Goal: Transaction & Acquisition: Purchase product/service

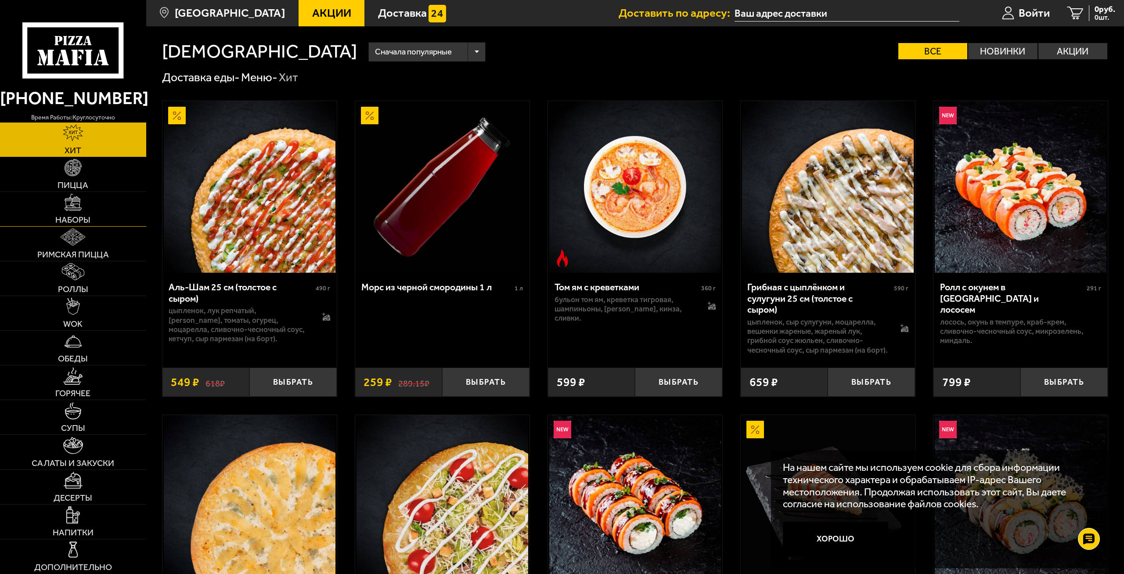
click at [88, 215] on link "Наборы" at bounding box center [73, 209] width 146 height 34
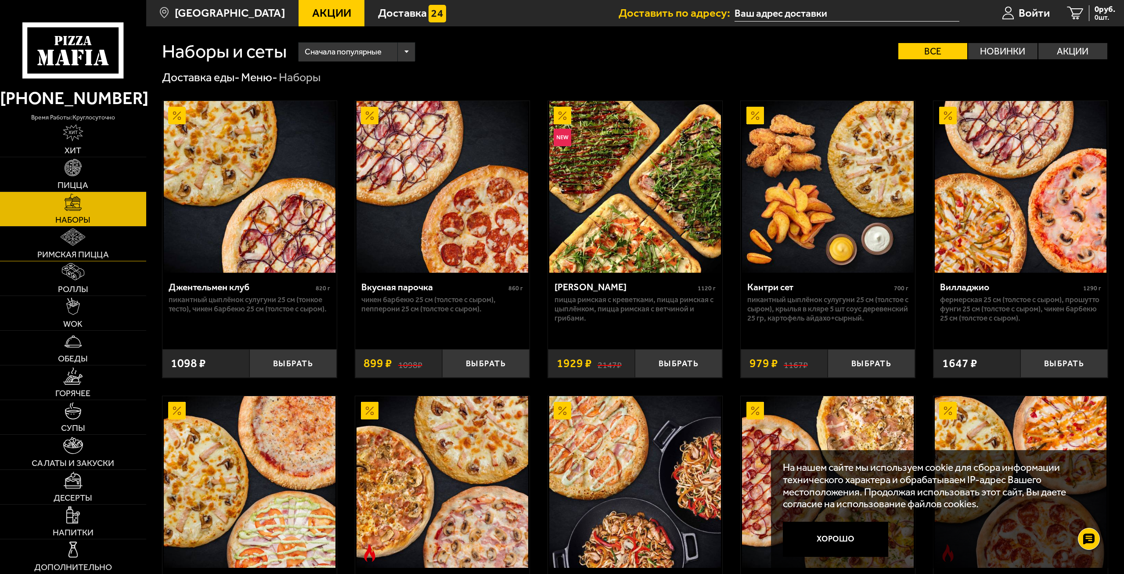
click at [96, 244] on link "Римская пицца" at bounding box center [73, 243] width 146 height 34
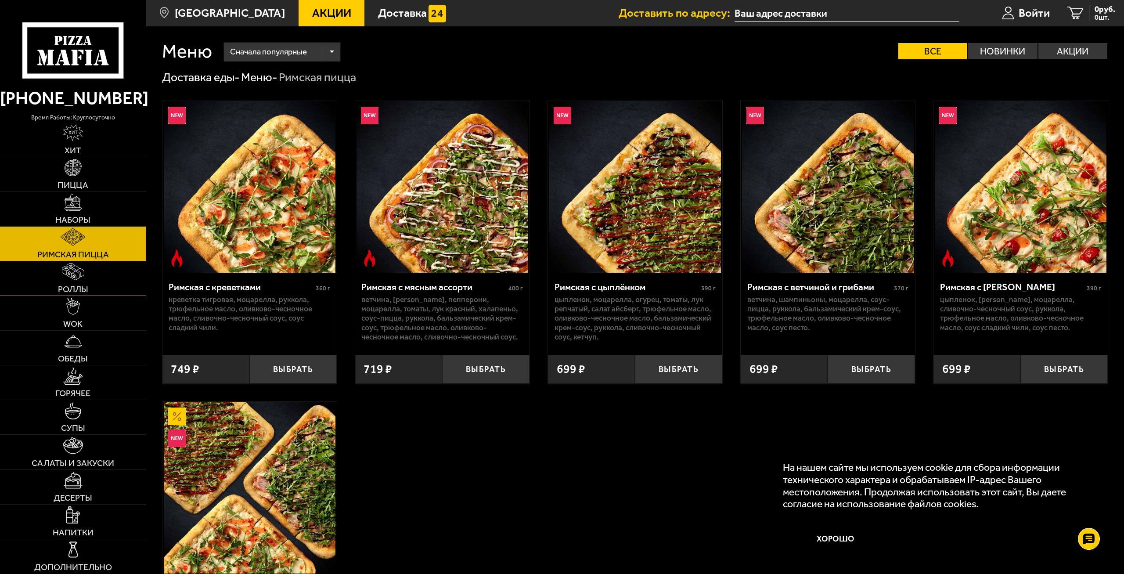
click at [87, 271] on link "Роллы" at bounding box center [73, 278] width 146 height 34
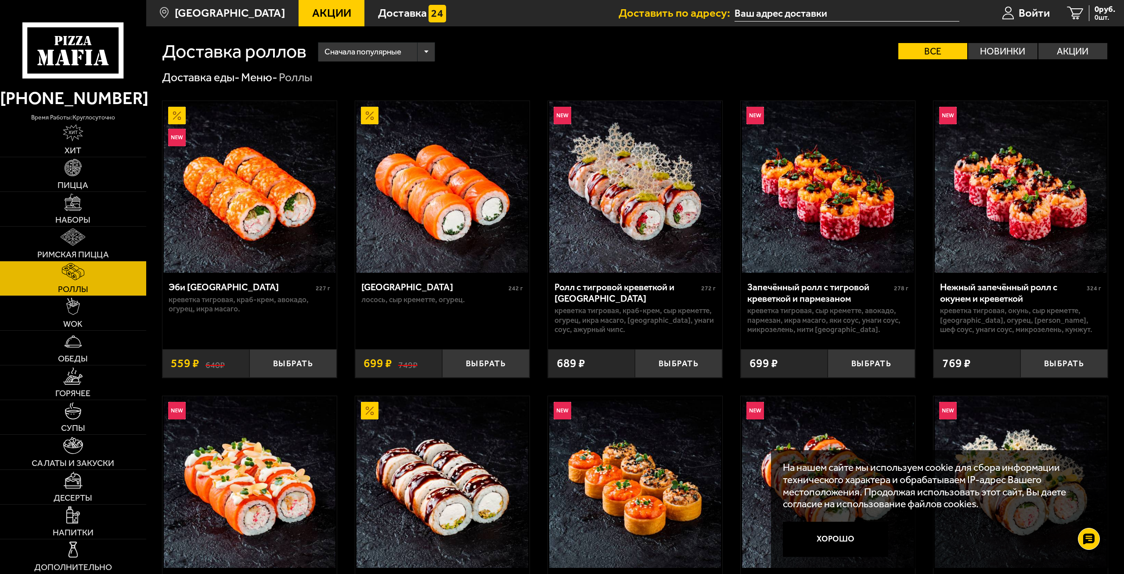
click at [101, 157] on li "Хит" at bounding box center [73, 139] width 146 height 35
click at [100, 163] on link "Пицца" at bounding box center [73, 174] width 146 height 34
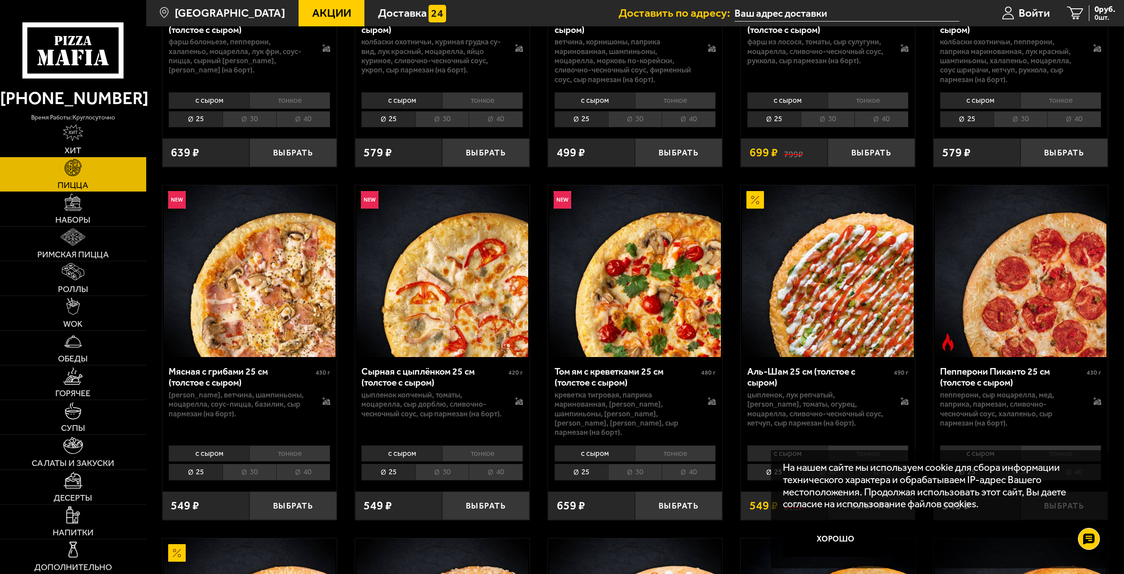
scroll to position [403, 0]
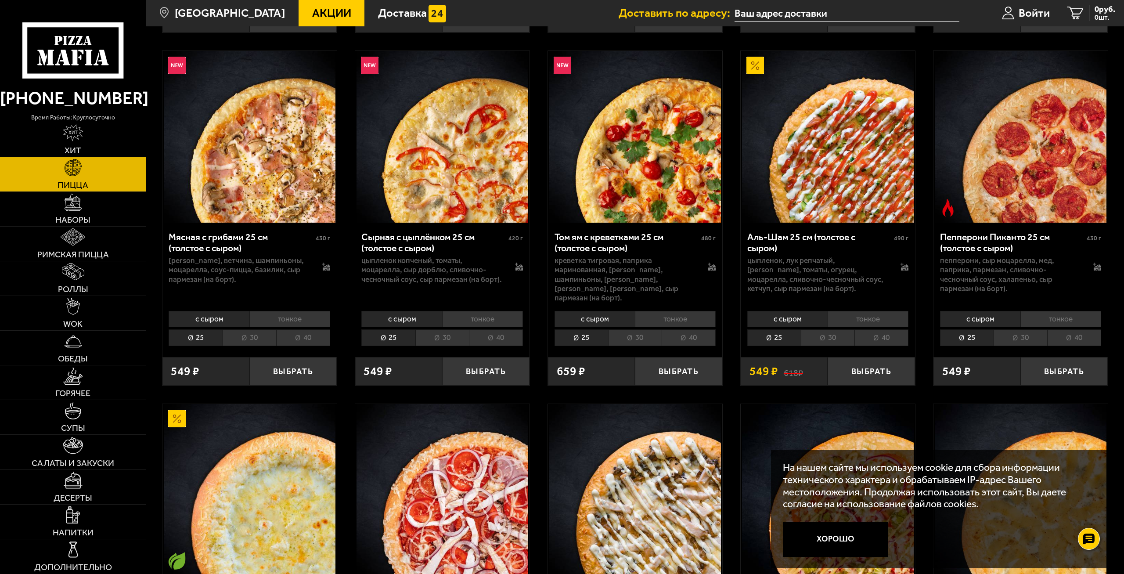
click at [826, 329] on li "30" at bounding box center [828, 337] width 54 height 16
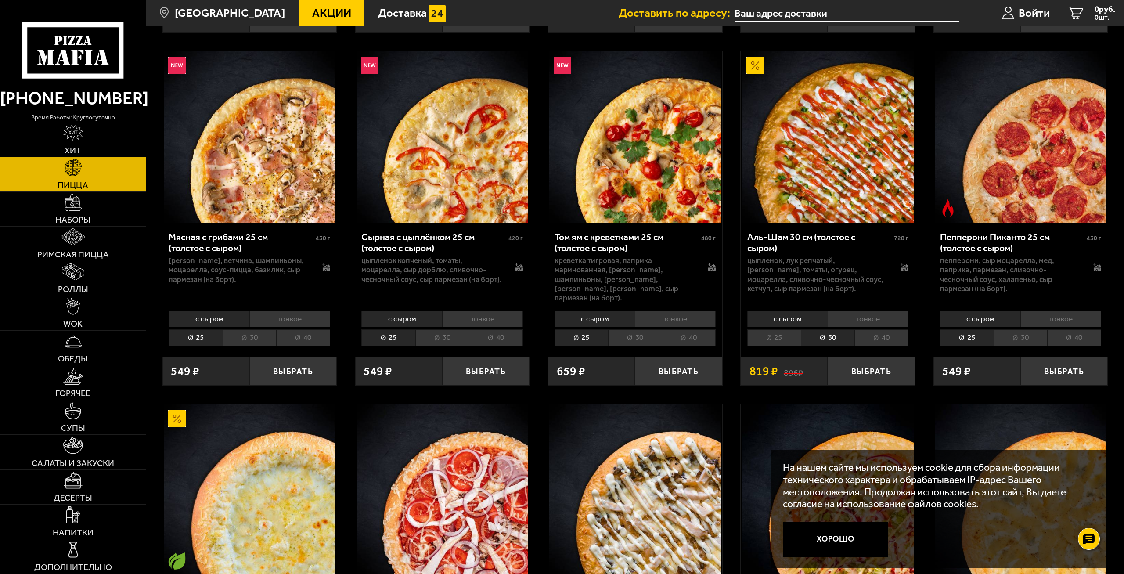
click at [786, 329] on li "25" at bounding box center [774, 337] width 54 height 16
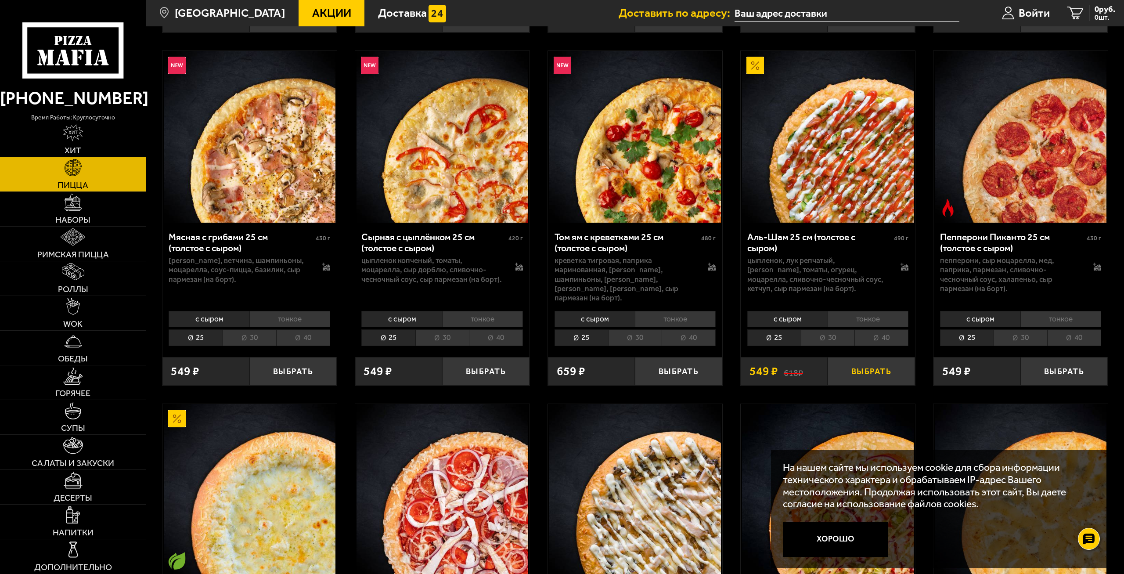
click at [862, 357] on button "Выбрать" at bounding box center [870, 371] width 87 height 29
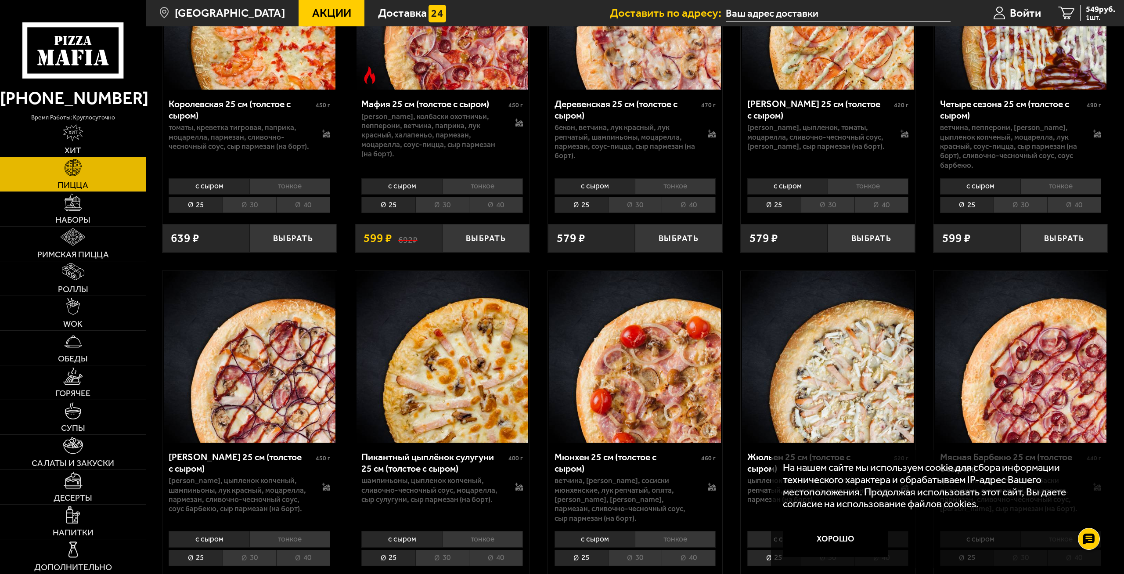
scroll to position [1721, 0]
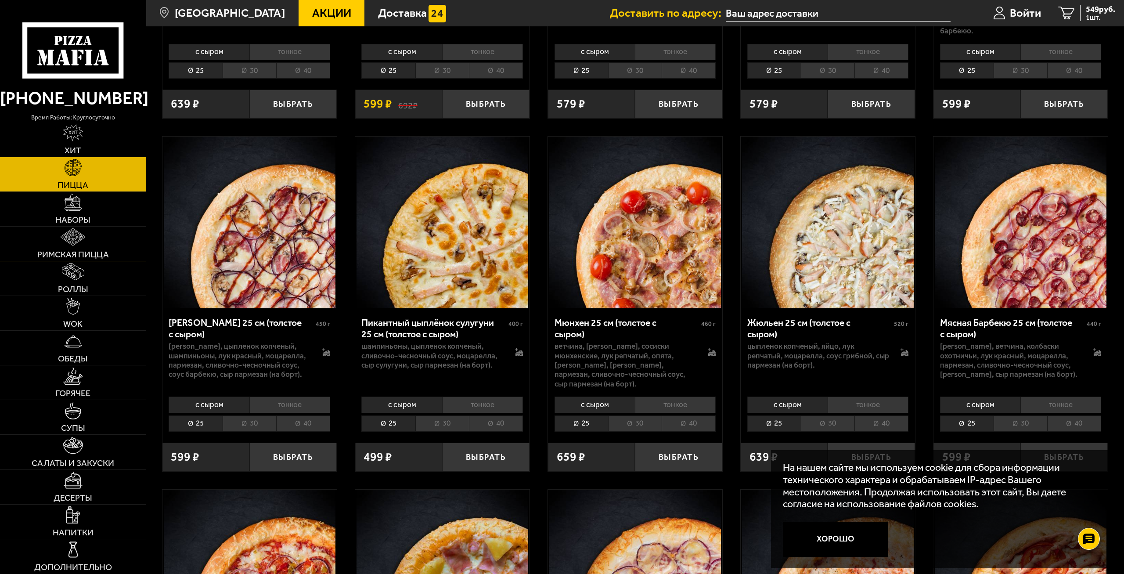
click at [67, 247] on link "Римская пицца" at bounding box center [73, 243] width 146 height 34
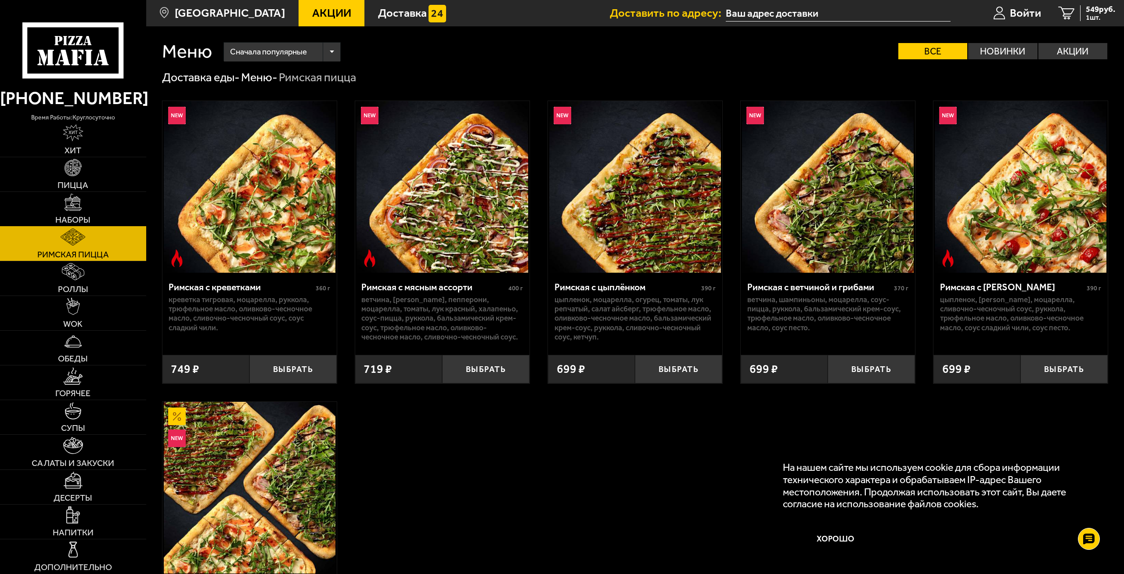
click at [76, 222] on span "Наборы" at bounding box center [72, 220] width 35 height 9
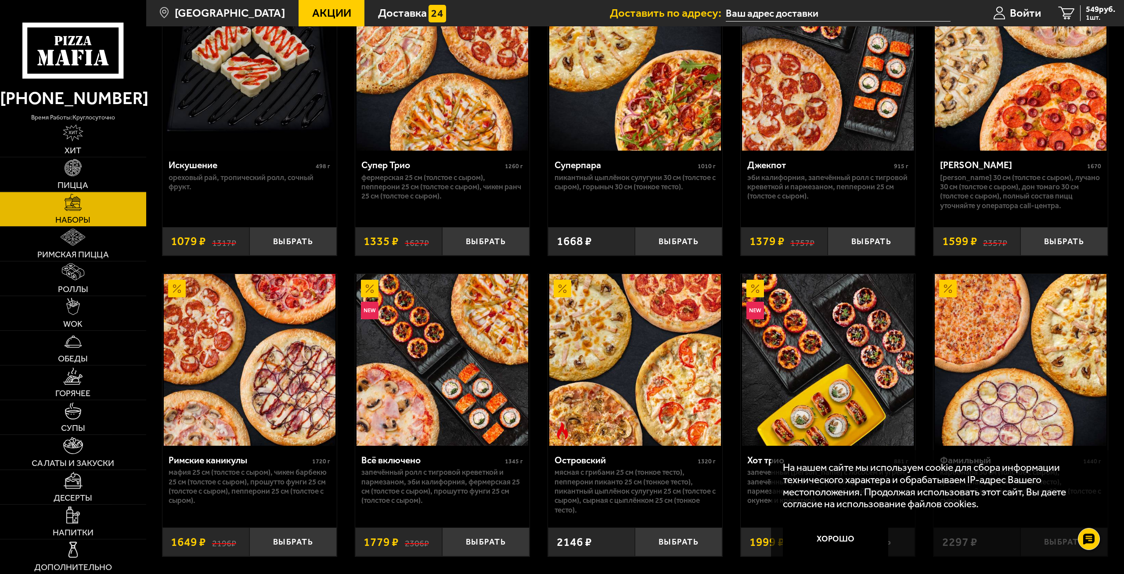
scroll to position [716, 0]
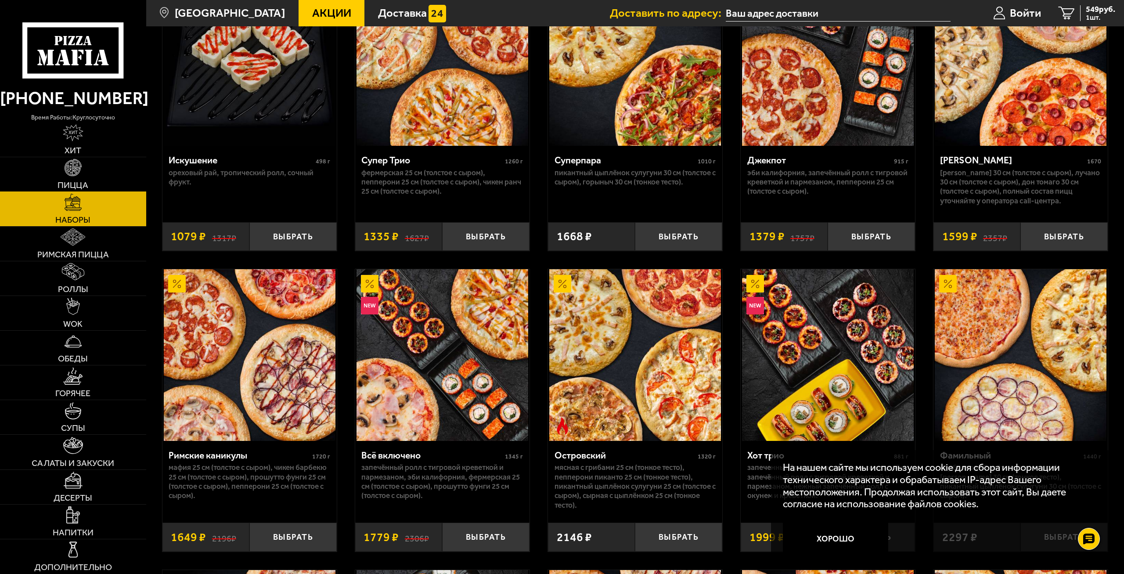
click at [70, 170] on img at bounding box center [73, 167] width 17 height 17
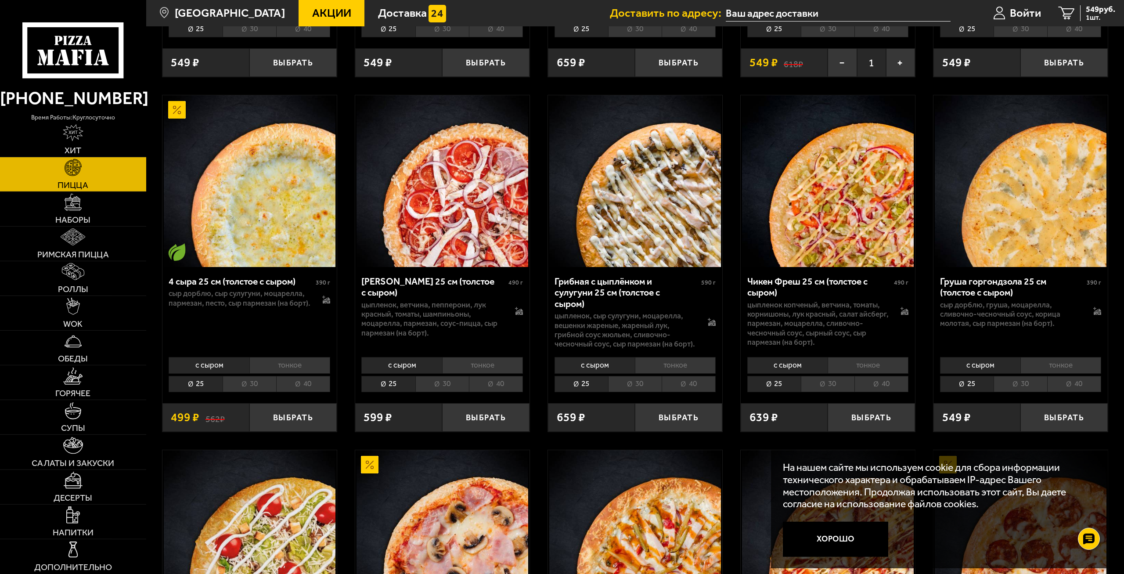
scroll to position [716, 0]
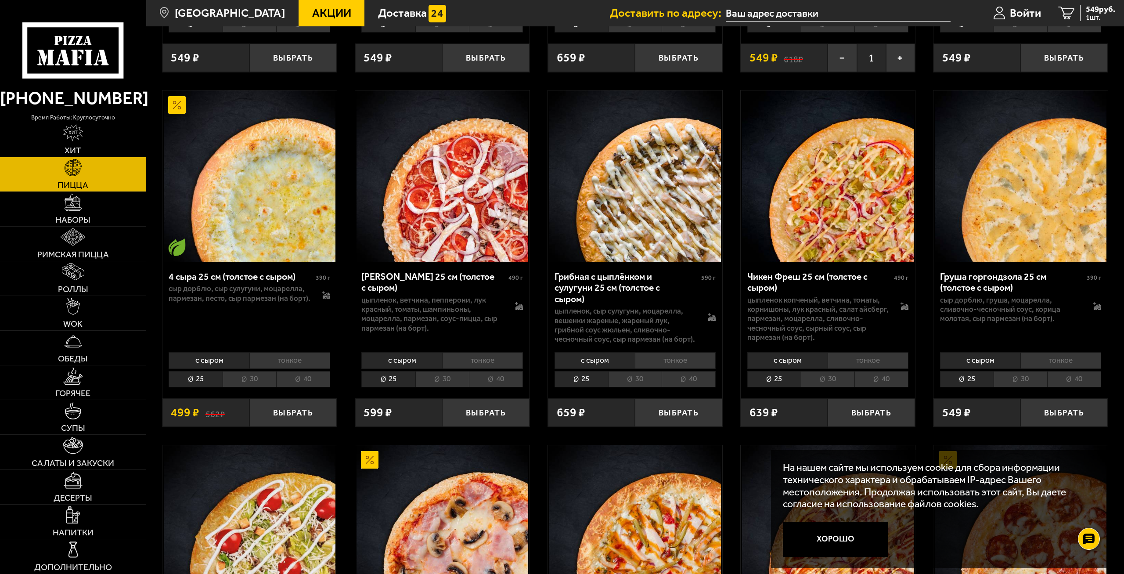
click at [292, 353] on li "тонкое" at bounding box center [289, 360] width 81 height 16
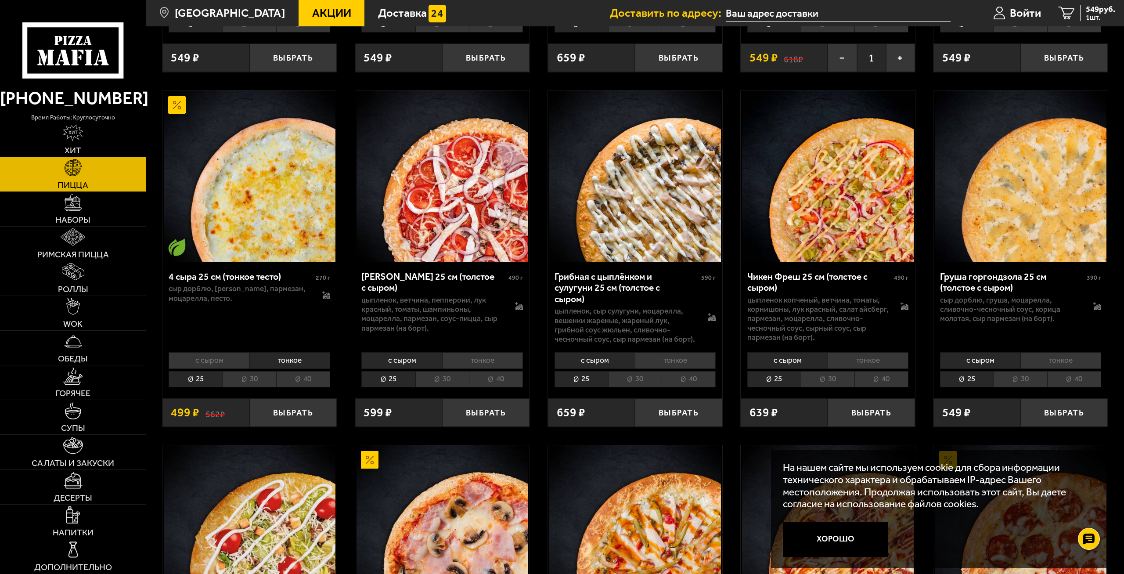
click at [227, 352] on li "с сыром" at bounding box center [209, 360] width 80 height 16
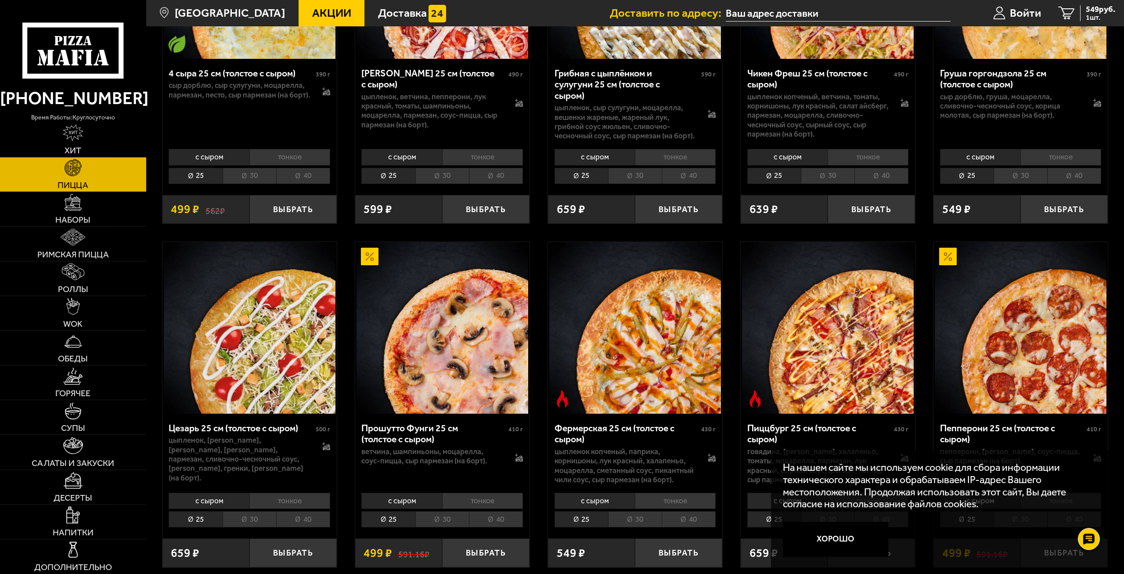
scroll to position [1030, 0]
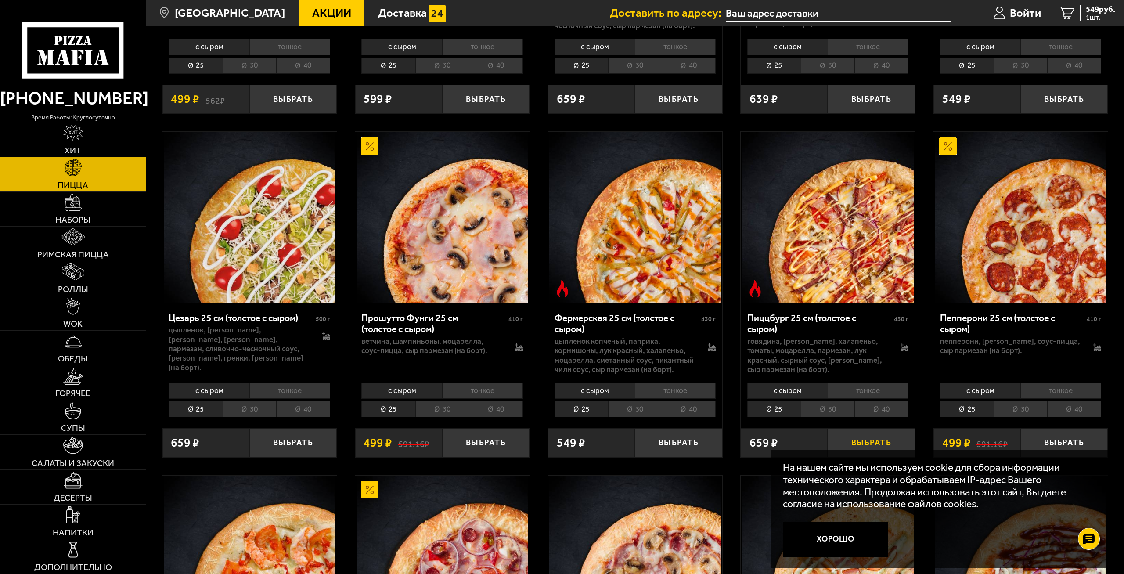
click at [883, 436] on button "Выбрать" at bounding box center [870, 442] width 87 height 29
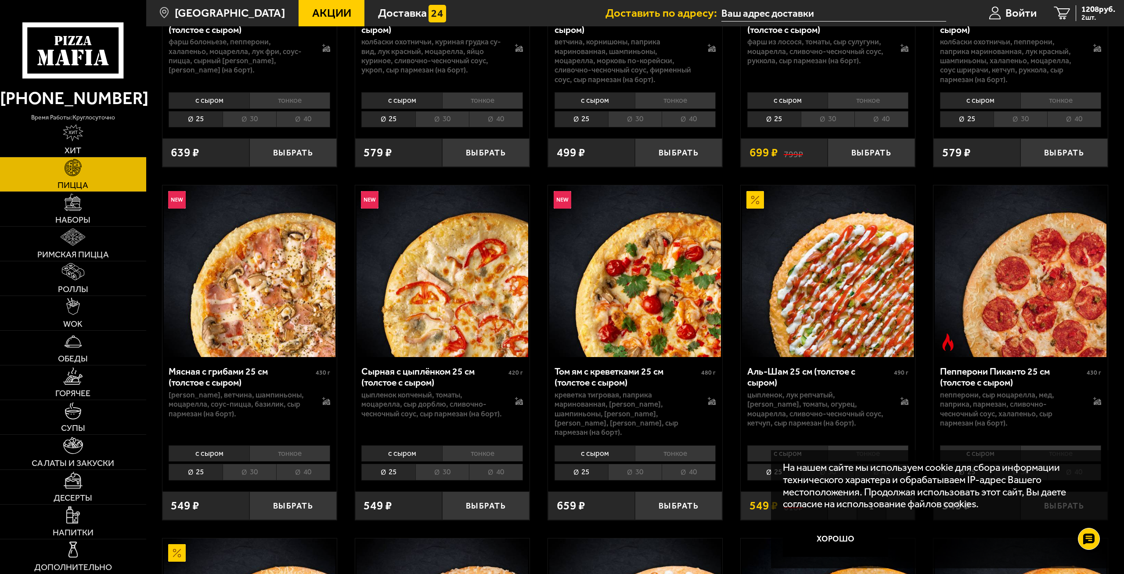
scroll to position [134, 0]
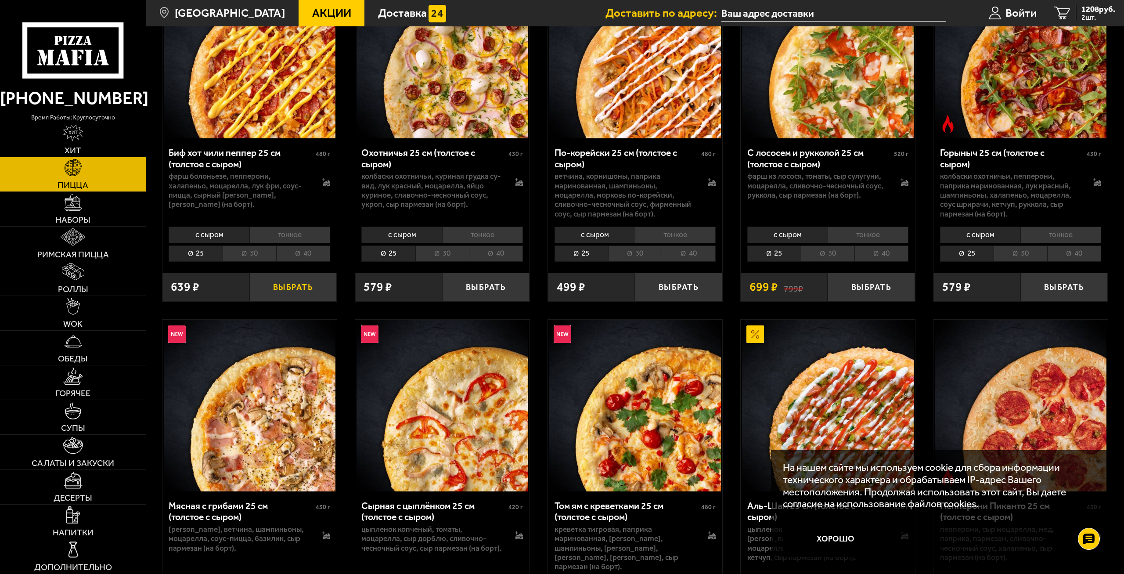
click at [293, 287] on button "Выбрать" at bounding box center [292, 287] width 87 height 29
click at [1087, 9] on span "1365 руб." at bounding box center [1098, 9] width 34 height 8
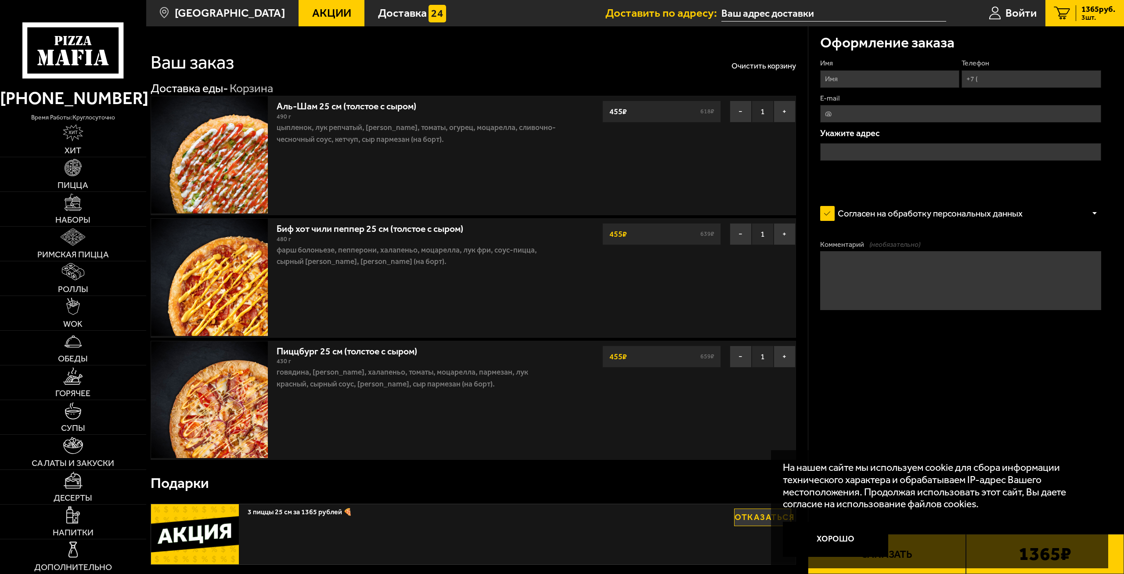
click at [878, 80] on input "Имя" at bounding box center [889, 79] width 139 height 18
click at [988, 22] on link "Войти" at bounding box center [1012, 13] width 65 height 26
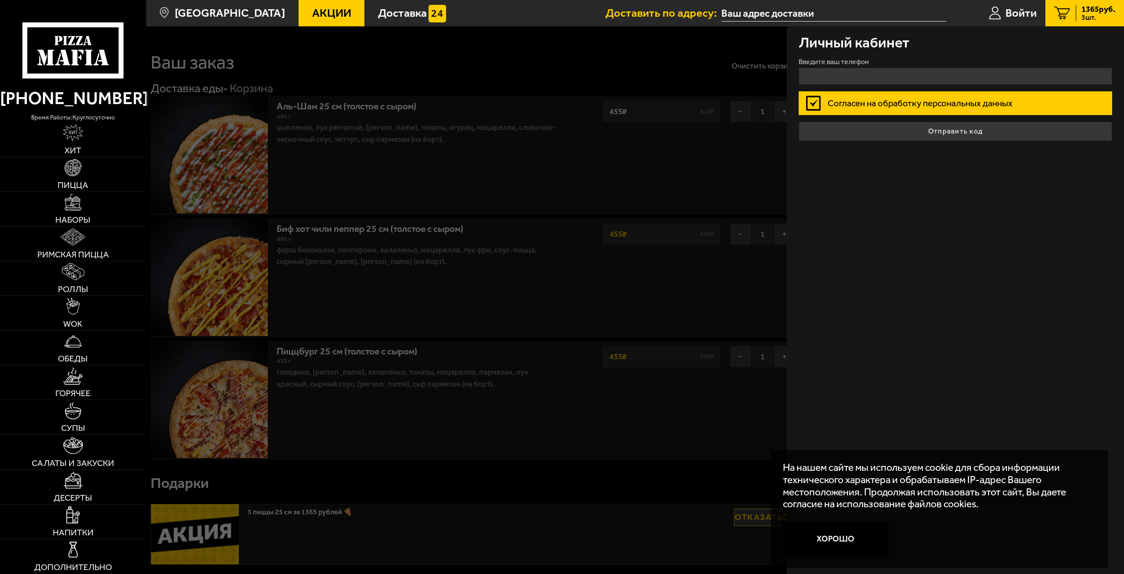
click at [868, 86] on form "Введите ваш телефон Согласен на обработку персональных данных Отправить код" at bounding box center [955, 99] width 314 height 82
click at [873, 78] on input "+7 ( ) - -" at bounding box center [955, 76] width 314 height 17
type input "[PHONE_NUMBER]"
click at [862, 111] on label "Согласен на обработку персональных данных" at bounding box center [955, 102] width 314 height 23
click at [0, 0] on input "Согласен на обработку персональных данных" at bounding box center [0, 0] width 0 height 0
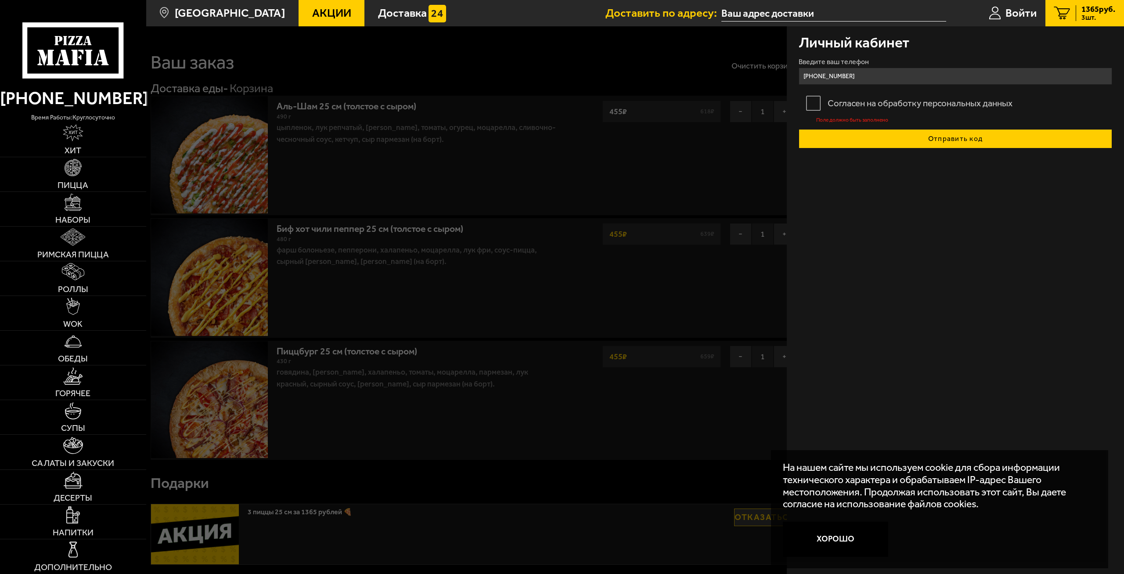
click at [905, 134] on button "Отправить код" at bounding box center [955, 138] width 314 height 19
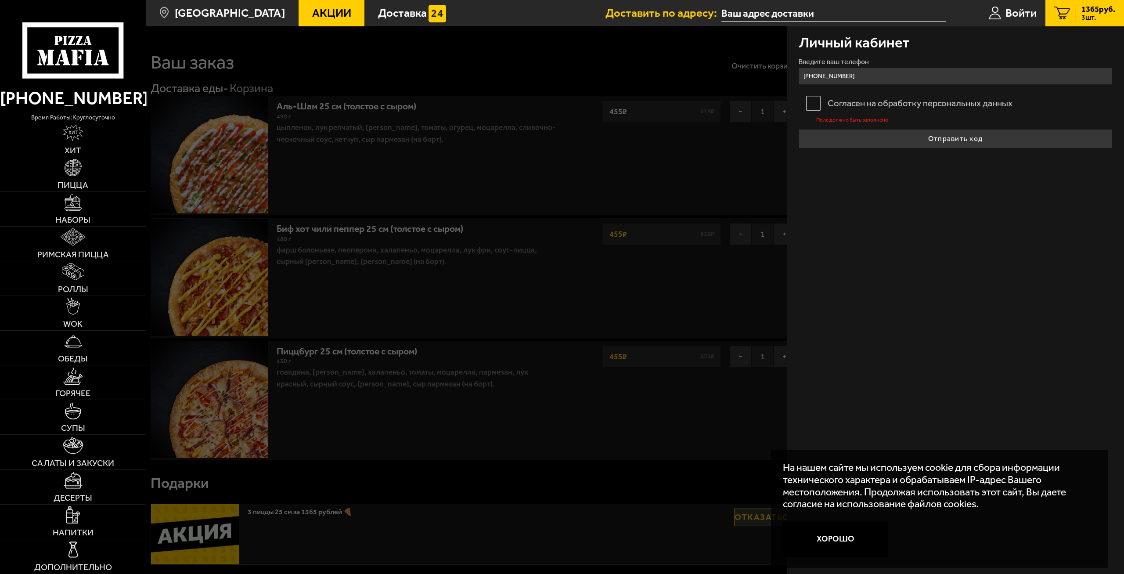
click at [919, 103] on label "Согласен на обработку персональных данных" at bounding box center [955, 102] width 314 height 23
click at [0, 0] on input "Согласен на обработку персональных данных" at bounding box center [0, 0] width 0 height 0
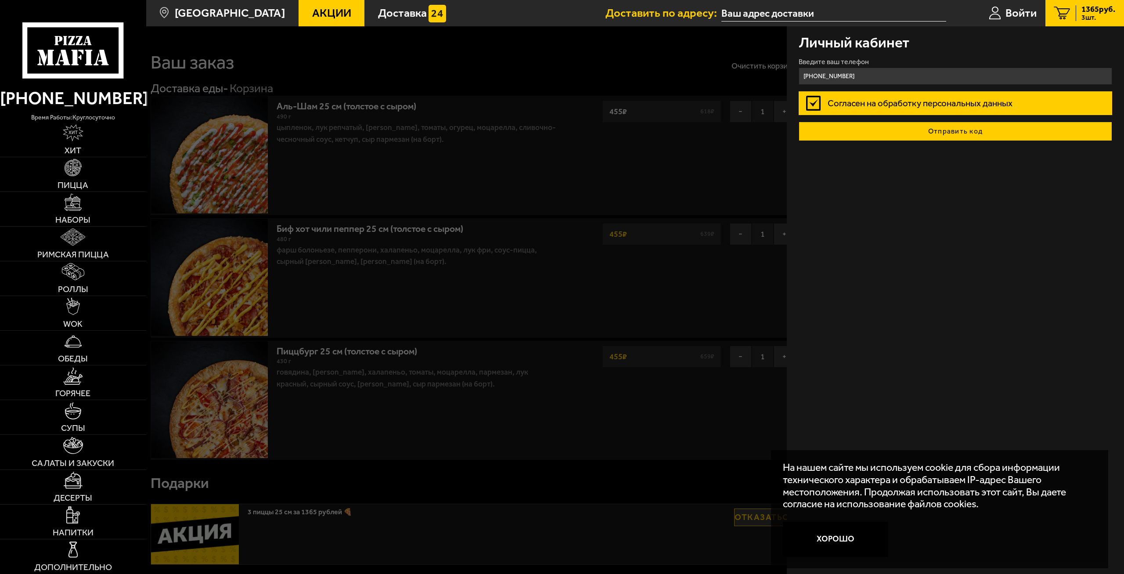
click at [937, 129] on button "Отправить код" at bounding box center [955, 131] width 314 height 19
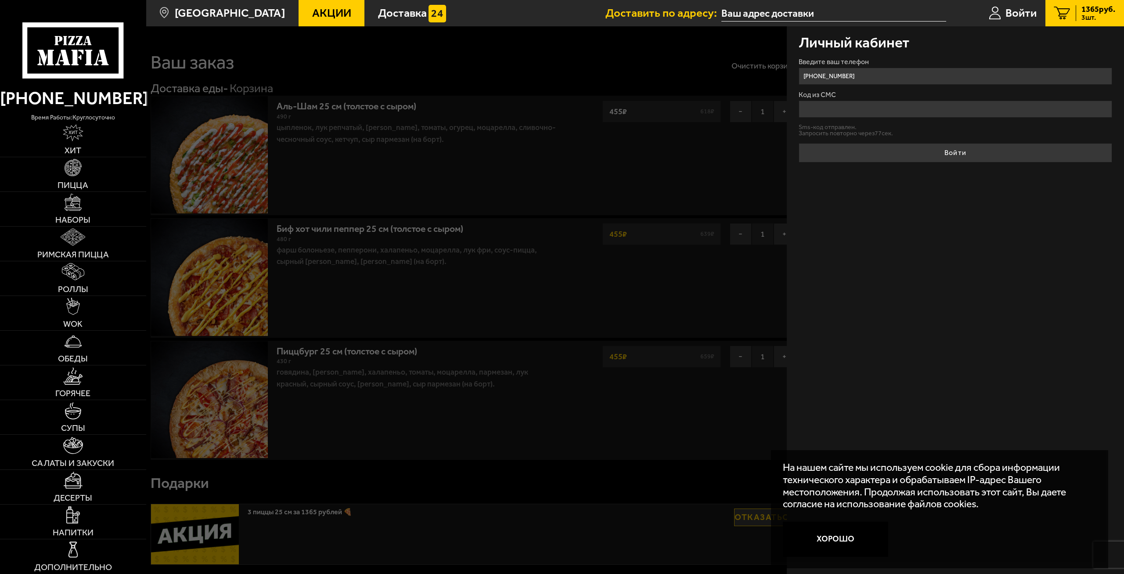
click at [1075, 17] on div "1365 руб. 3 шт." at bounding box center [1095, 13] width 40 height 16
click at [1081, 15] on span "3 шт." at bounding box center [1098, 17] width 34 height 7
click at [1082, 15] on span "3 шт." at bounding box center [1098, 17] width 34 height 7
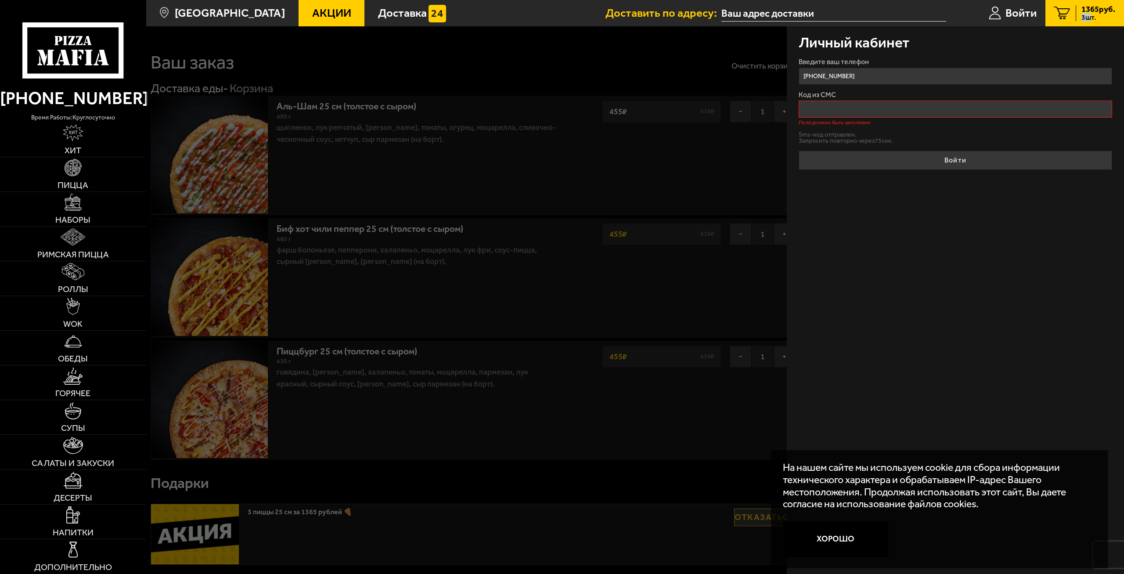
click at [1082, 15] on span "3 шт." at bounding box center [1098, 17] width 34 height 7
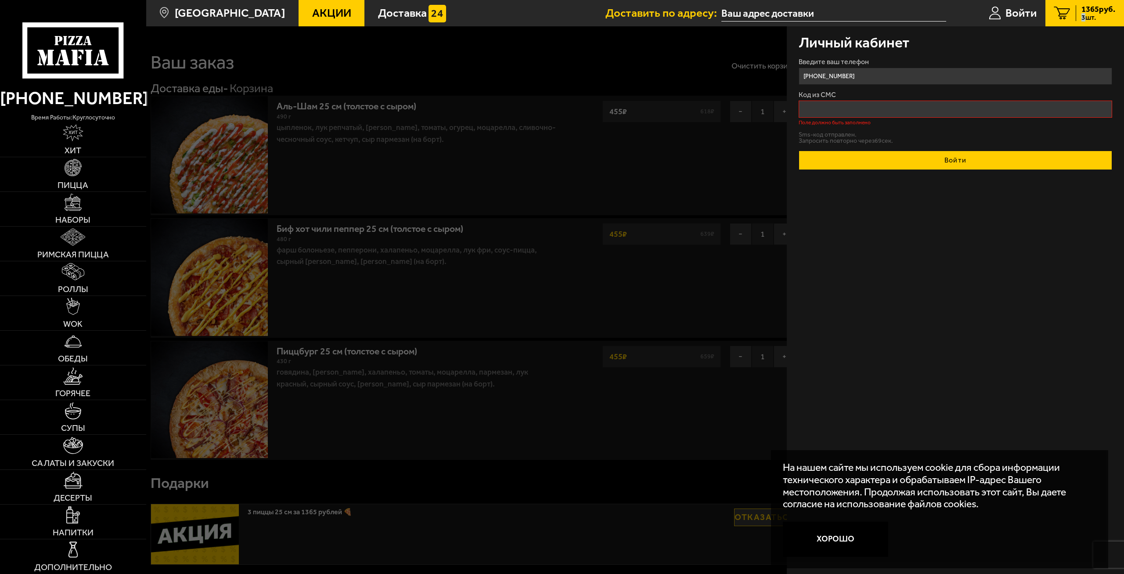
click at [922, 154] on button "Войти" at bounding box center [955, 160] width 314 height 19
click at [920, 169] on button "Войти" at bounding box center [955, 160] width 314 height 19
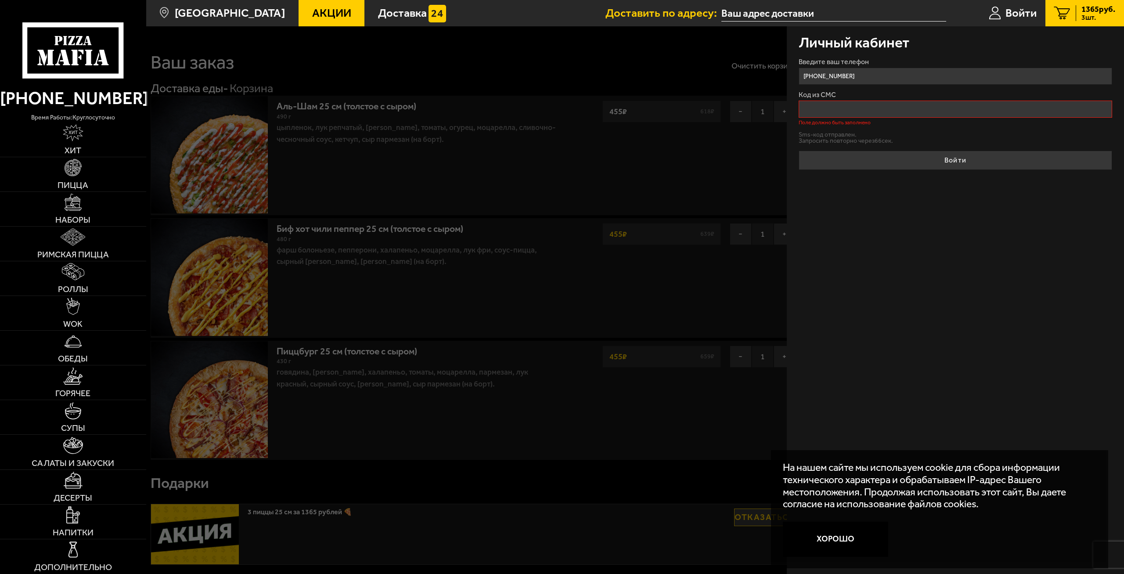
click at [920, 210] on div "Личный кабинет Введите ваш телефон +7 (952) 353-25-92 Код из СМС Поле должно бы…" at bounding box center [955, 299] width 337 height 547
click at [1065, 15] on icon "3" at bounding box center [1062, 14] width 16 height 14
click at [1017, 19] on span "Войти" at bounding box center [1020, 12] width 31 height 11
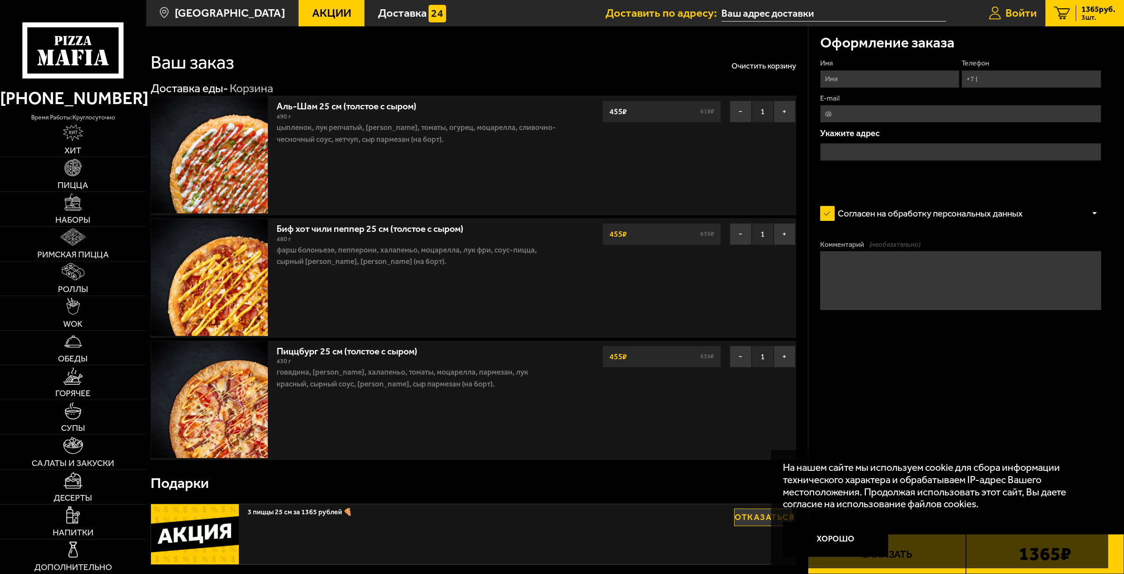
click at [1005, 13] on span "Войти" at bounding box center [1020, 12] width 31 height 11
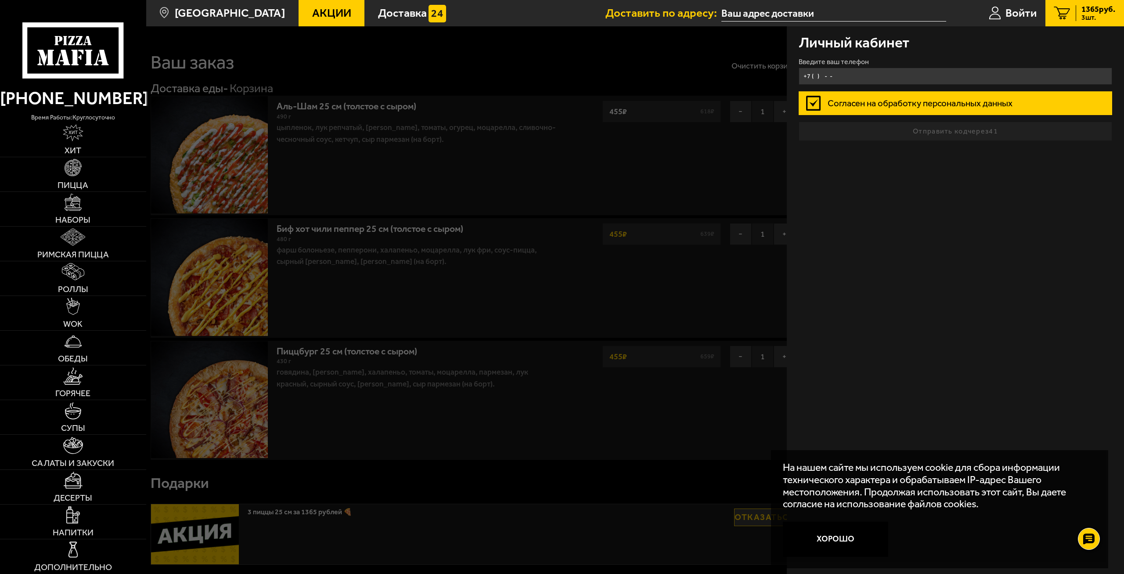
click at [846, 82] on input "+7 ( ) - -" at bounding box center [955, 76] width 314 height 17
type input "[PHONE_NUMBER]"
click at [881, 131] on button "Отправить код" at bounding box center [955, 131] width 314 height 19
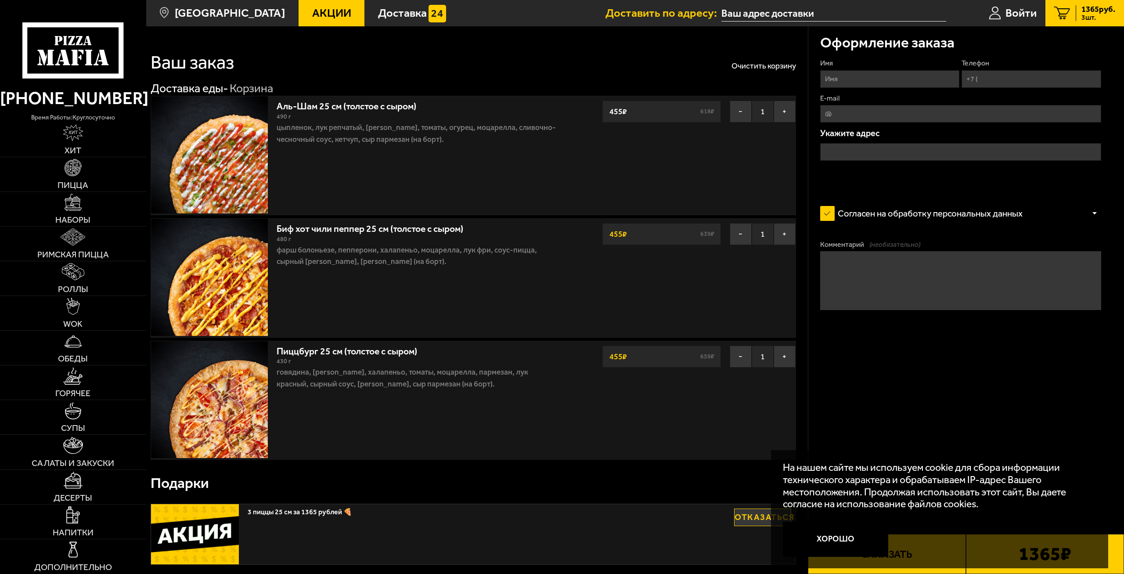
click at [875, 74] on input "Имя" at bounding box center [889, 79] width 139 height 18
type input "Александр"
click at [1000, 75] on input "Телефон" at bounding box center [1030, 79] width 139 height 18
type input "[PHONE_NUMBER]"
click at [922, 115] on input "E-mail" at bounding box center [960, 114] width 281 height 18
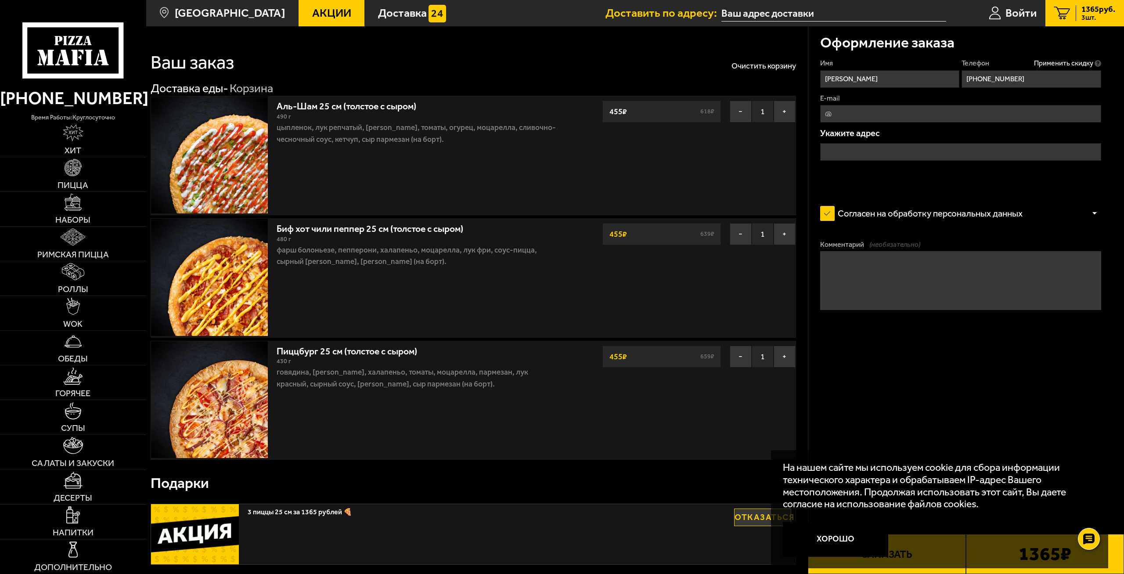
click at [922, 115] on input "E-mail" at bounding box center [960, 114] width 281 height 18
type input "ц"
type input "wwww.kr0likov@mail.ru"
click at [858, 151] on input "text" at bounding box center [960, 152] width 281 height 18
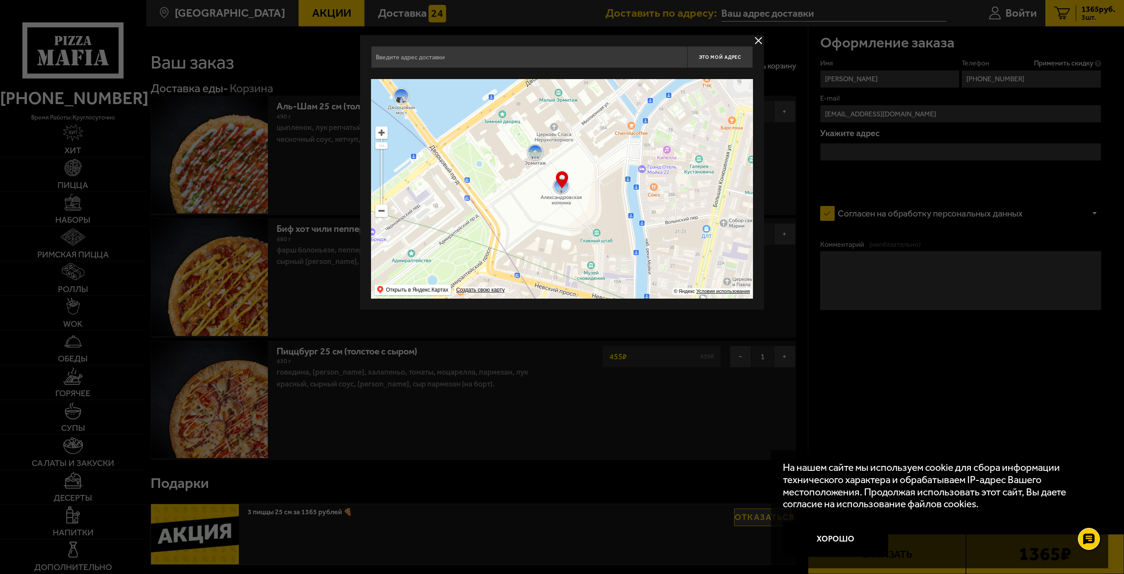
click at [478, 59] on input "text" at bounding box center [529, 57] width 316 height 22
type input "d"
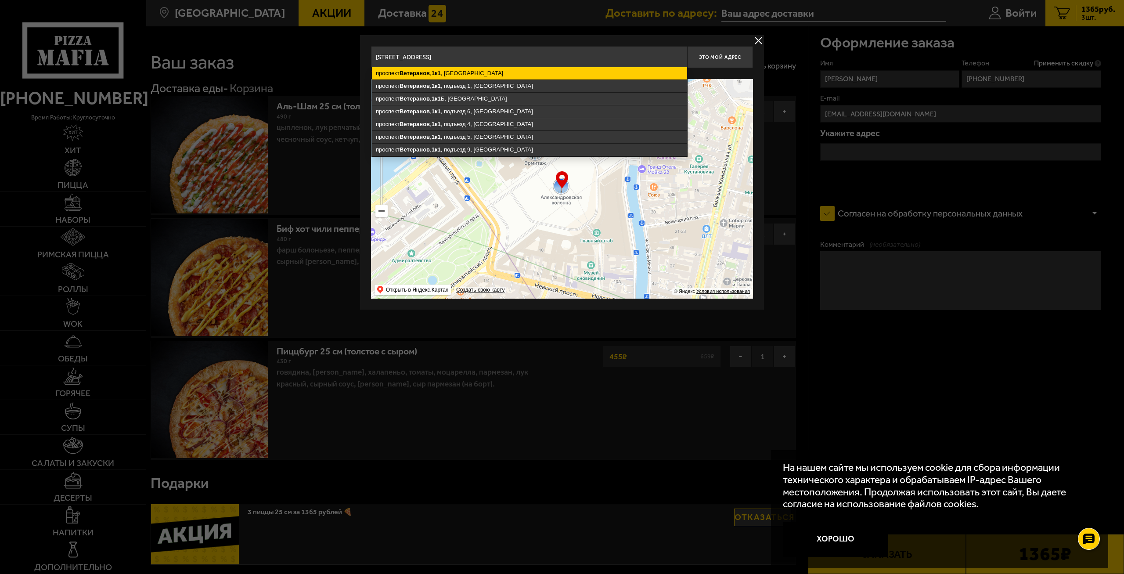
type input "Санкт-Петербург, проспект Ветеранов, 1к1"
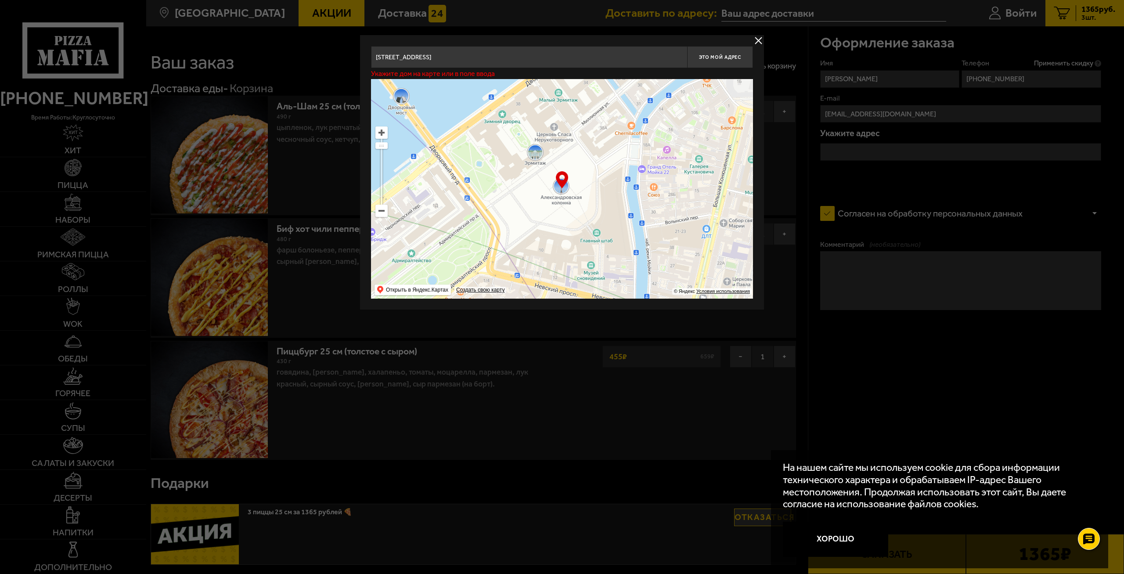
type input "проспект Ветеранов, 1к1"
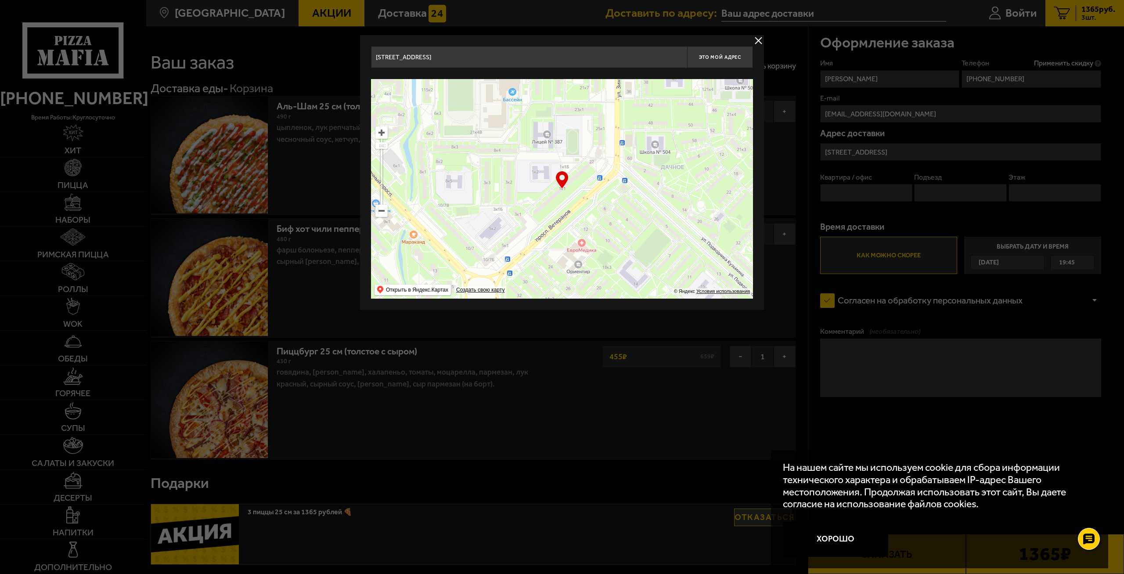
click at [833, 223] on div at bounding box center [562, 287] width 1124 height 574
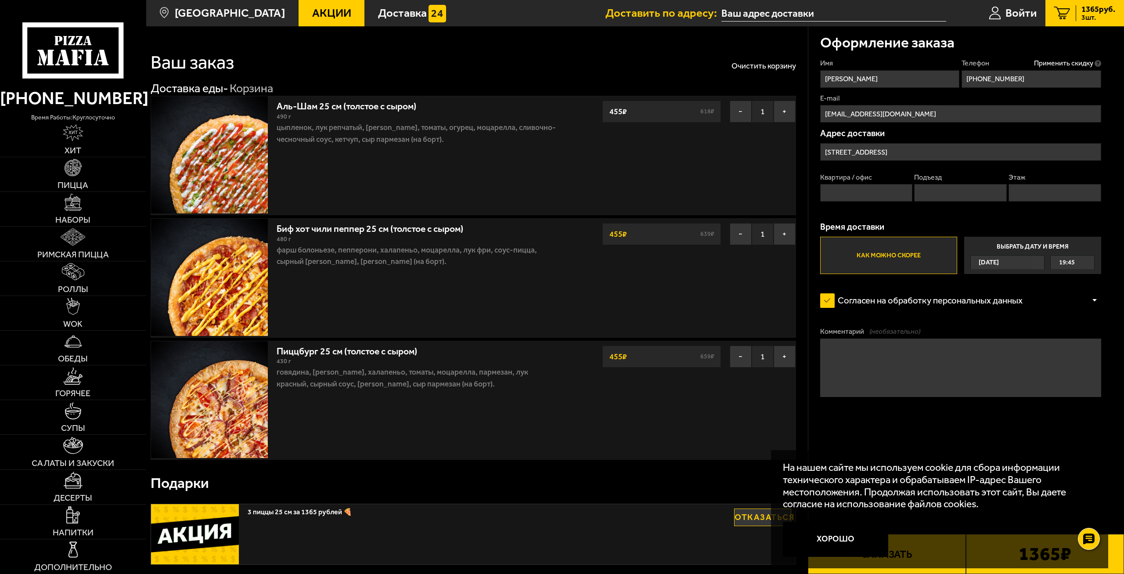
click at [841, 194] on input "Квартира / офис" at bounding box center [866, 193] width 92 height 18
type input "276"
click at [974, 190] on input "Подъезд" at bounding box center [960, 193] width 92 height 18
type input "8"
click at [1051, 200] on input "Этаж" at bounding box center [1054, 193] width 92 height 18
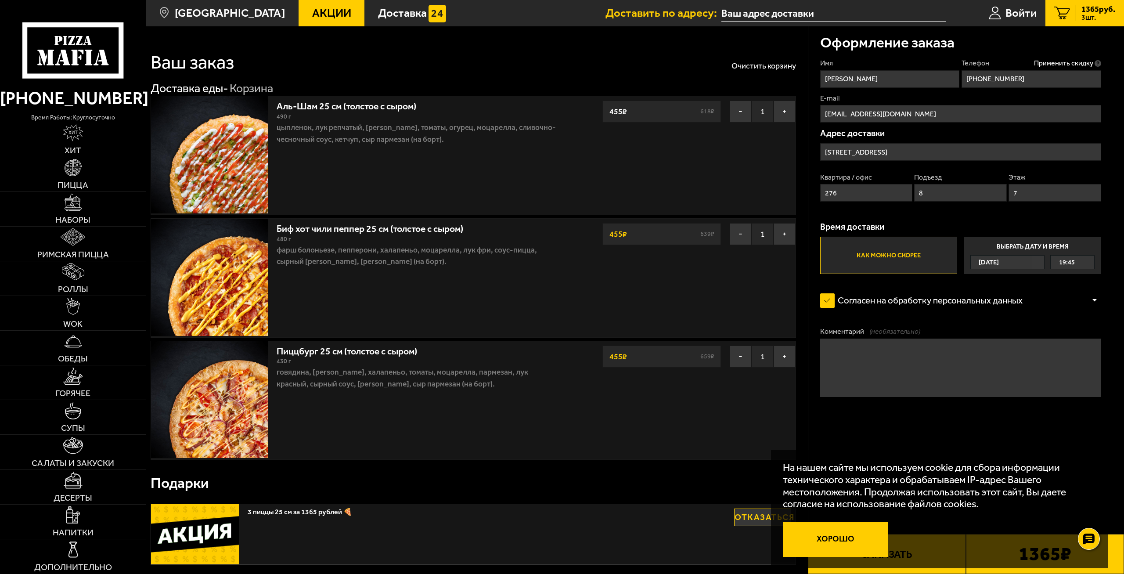
type input "7"
click at [854, 539] on button "Хорошо" at bounding box center [835, 538] width 105 height 35
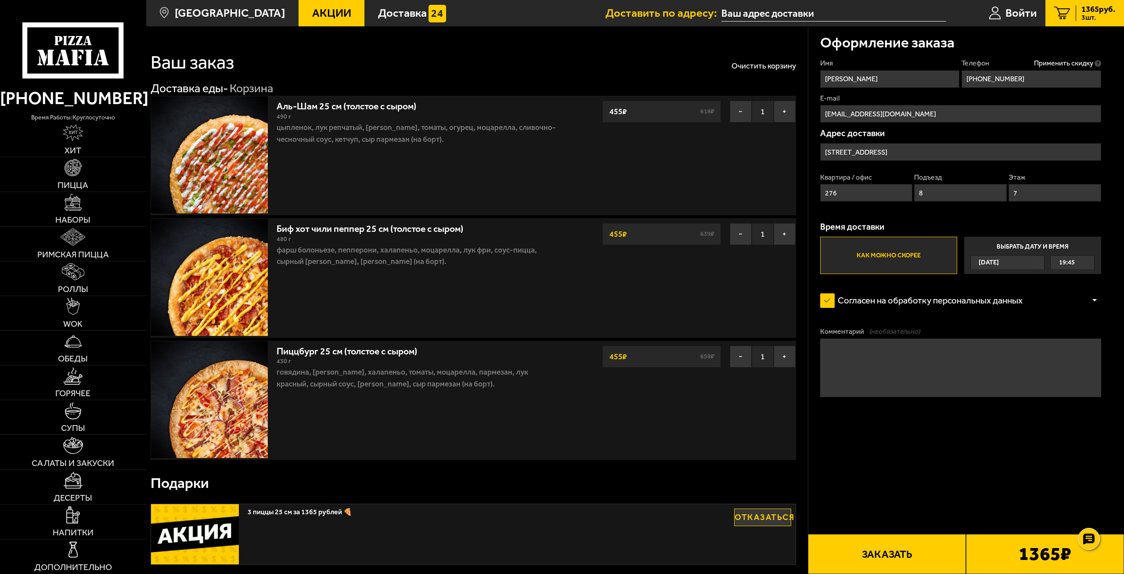
click at [913, 544] on button "Заказать" at bounding box center [887, 554] width 158 height 40
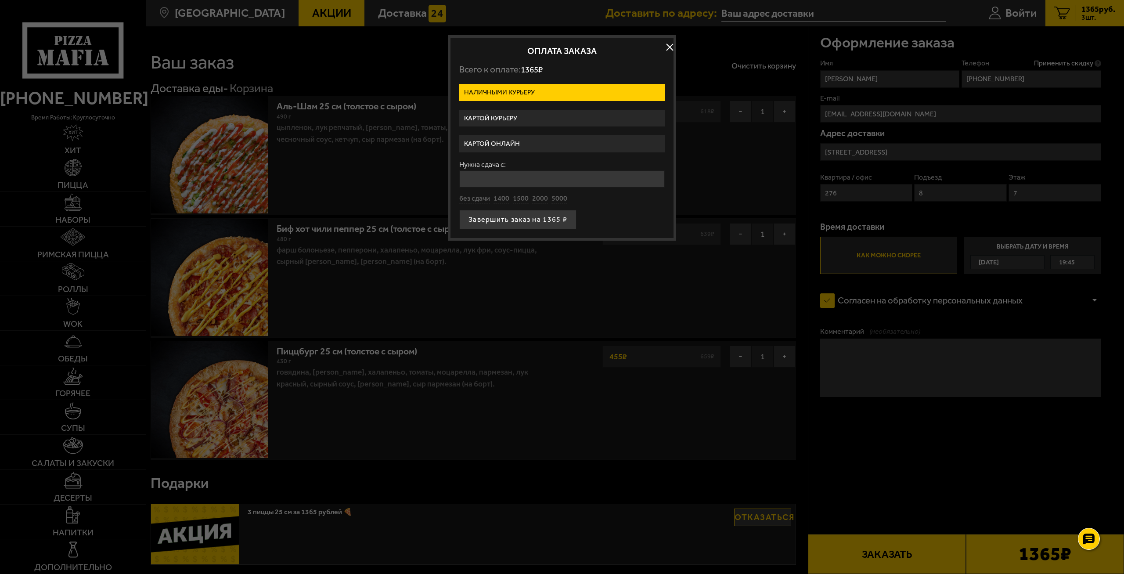
click at [532, 113] on label "Картой курьеру" at bounding box center [561, 118] width 205 height 17
click at [0, 0] on input "Картой курьеру" at bounding box center [0, 0] width 0 height 0
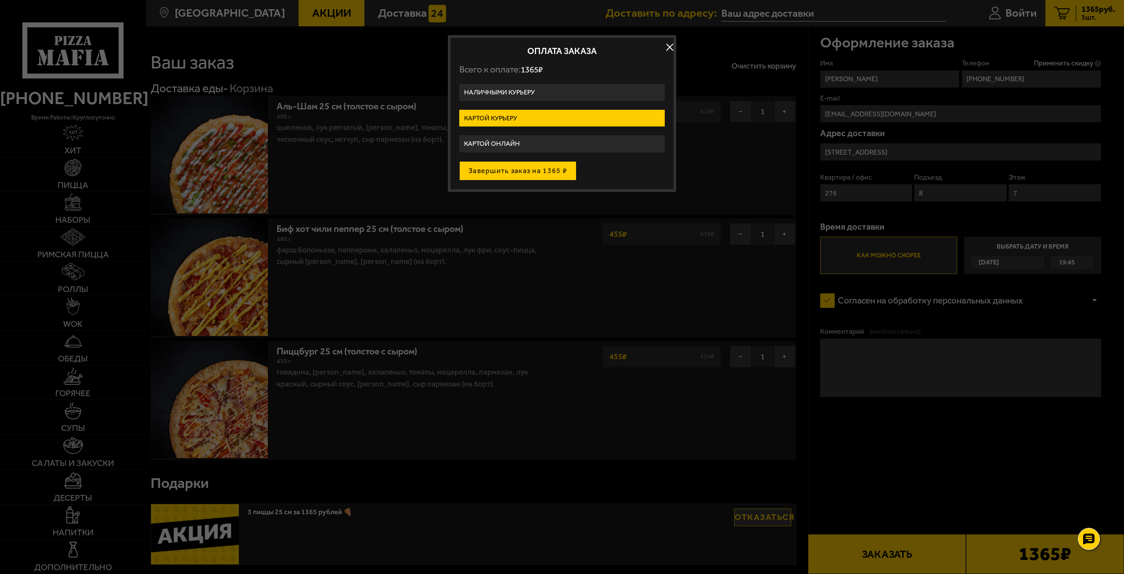
click at [549, 176] on button "Завершить заказ на 1365 ₽" at bounding box center [517, 170] width 117 height 19
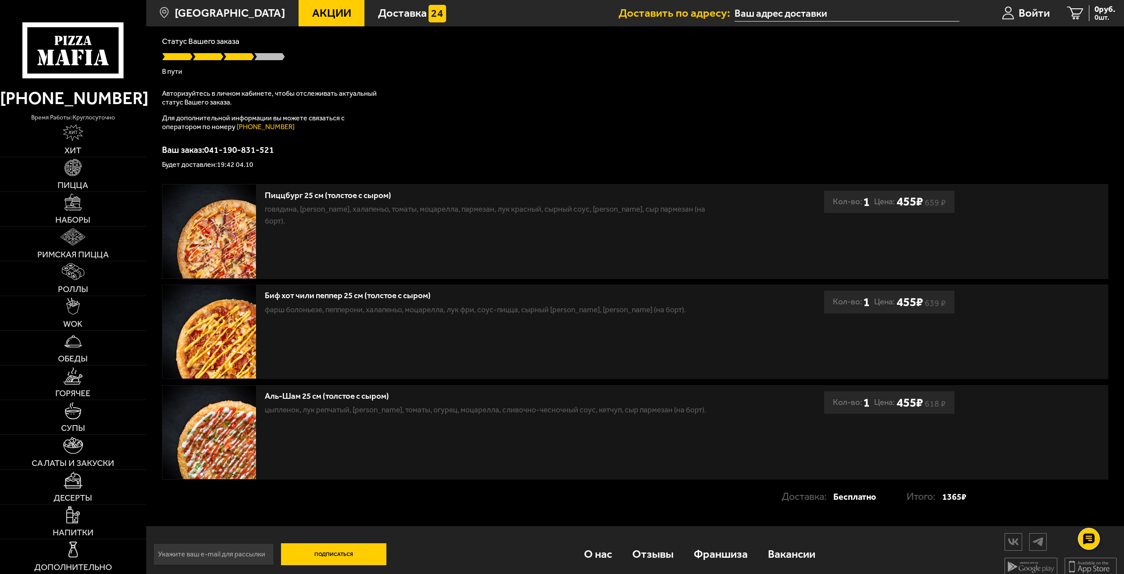
scroll to position [82, 0]
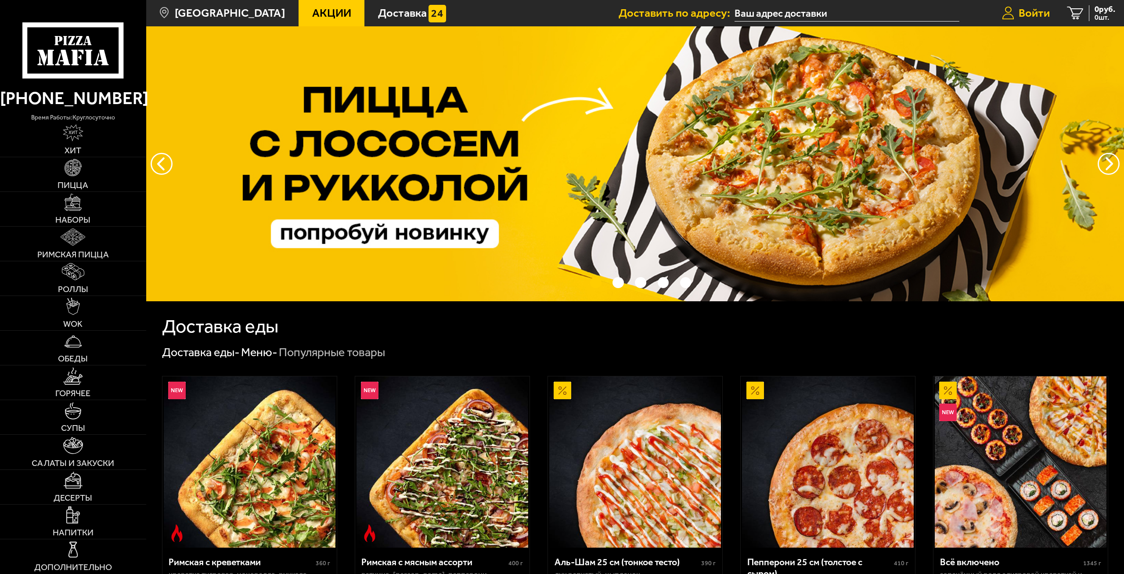
click at [1028, 5] on link "Войти" at bounding box center [1025, 13] width 65 height 26
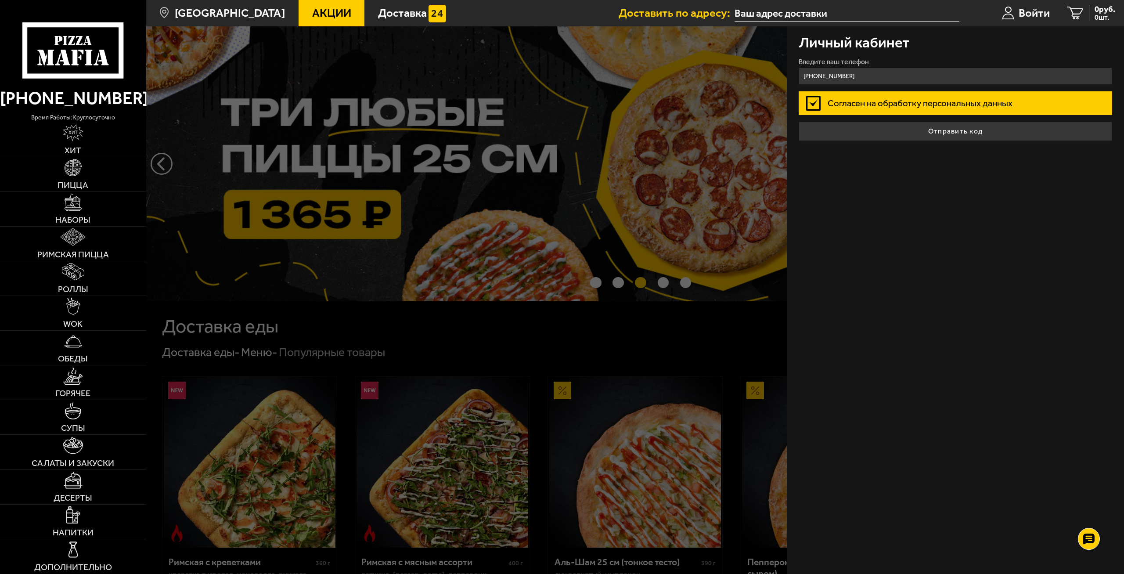
type input "[PHONE_NUMBER]"
click at [798, 122] on button "Отправить код" at bounding box center [955, 131] width 314 height 19
